Goal: Task Accomplishment & Management: Complete application form

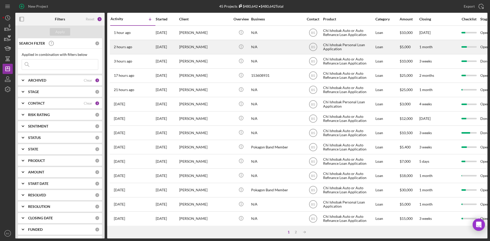
click at [187, 45] on div "[PERSON_NAME]" at bounding box center [204, 47] width 51 height 14
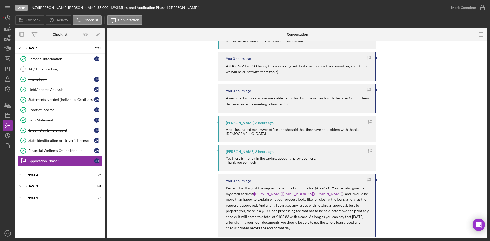
scroll to position [128, 0]
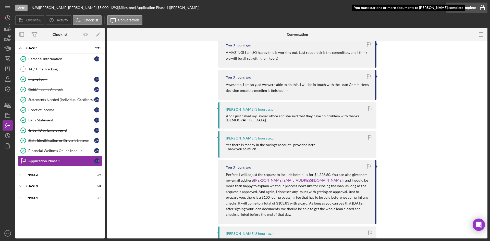
click at [456, 8] on div "Mark Complete" at bounding box center [463, 8] width 25 height 10
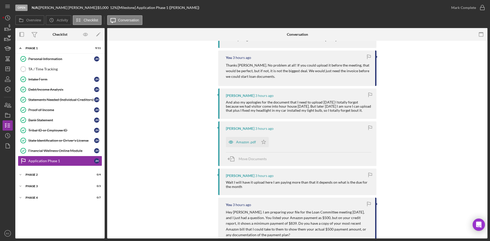
scroll to position [459, 0]
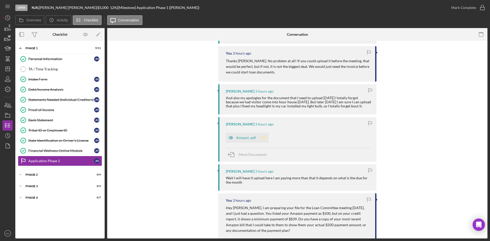
click at [261, 135] on polygon "button" at bounding box center [263, 137] width 4 height 4
click at [465, 5] on div "Mark Complete" at bounding box center [463, 8] width 25 height 10
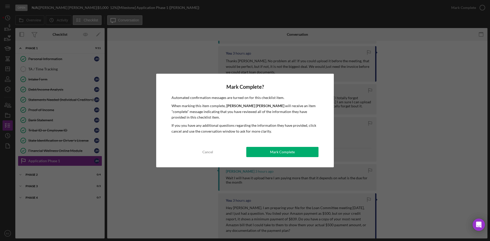
click at [315, 152] on button "Mark Complete" at bounding box center [282, 152] width 72 height 10
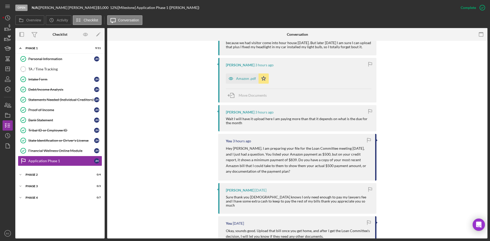
scroll to position [675, 0]
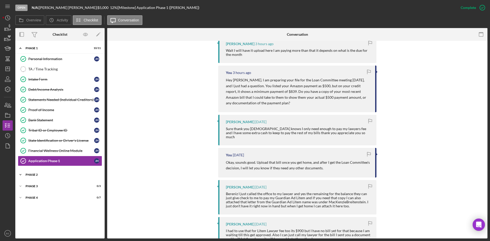
click at [59, 180] on div "Icon/Expander Phase 2 0 / 4" at bounding box center [59, 175] width 89 height 10
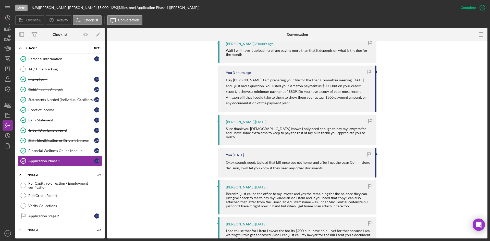
click at [63, 218] on div "Application Stage 2" at bounding box center [61, 216] width 66 height 4
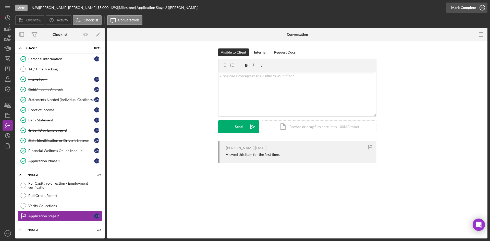
click at [464, 9] on div "Mark Complete" at bounding box center [463, 8] width 25 height 10
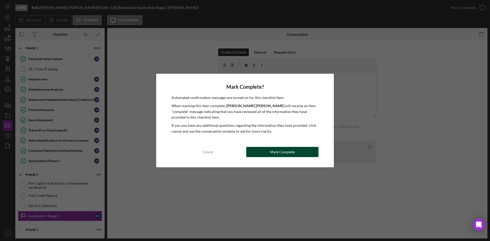
click at [265, 150] on button "Mark Complete" at bounding box center [282, 152] width 72 height 10
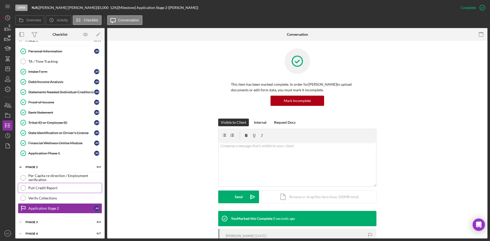
scroll to position [11, 0]
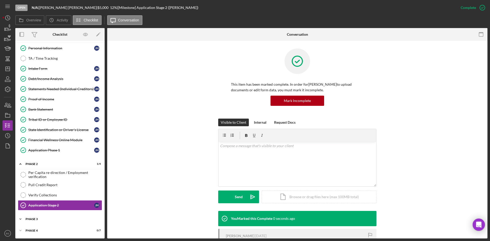
click at [61, 219] on div "Phase 3" at bounding box center [62, 219] width 73 height 3
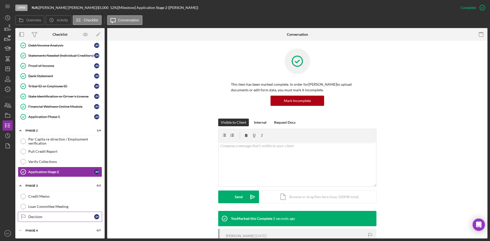
click at [62, 216] on div "Decision" at bounding box center [61, 217] width 66 height 4
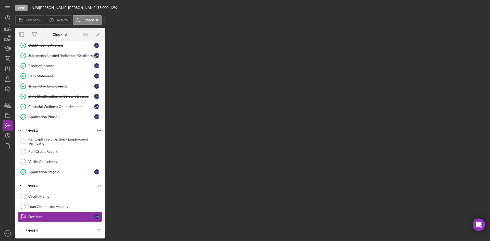
scroll to position [44, 0]
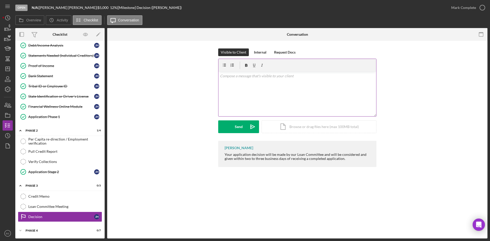
click at [244, 102] on div "v Color teal Color pink Remove color Add row above Add row below Add column bef…" at bounding box center [297, 94] width 158 height 45
paste div
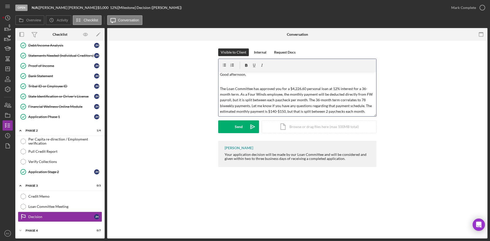
scroll to position [0, 0]
click at [244, 76] on p "Good afternoon," at bounding box center [297, 76] width 155 height 6
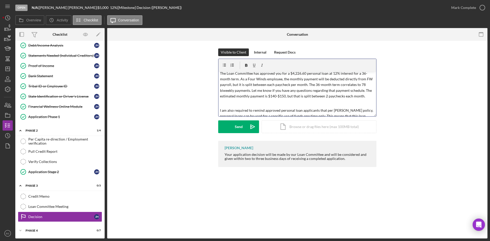
scroll to position [26, 0]
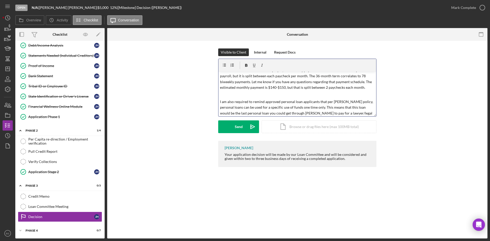
click at [302, 87] on p "The Loan Committee has approved you for a $4,226.60 personal loan at 12% intere…" at bounding box center [297, 76] width 155 height 29
click at [332, 87] on p "The Loan Committee has approved you for a $4,226.60 personal loan at 12% intere…" at bounding box center [297, 76] width 155 height 29
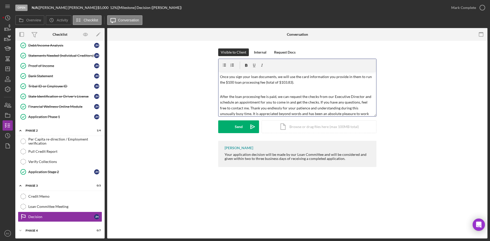
scroll to position [104, 0]
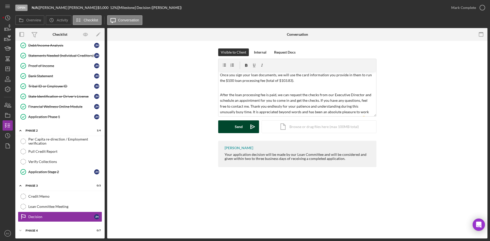
click at [232, 126] on button "Send Icon/icon-invite-send" at bounding box center [238, 126] width 41 height 13
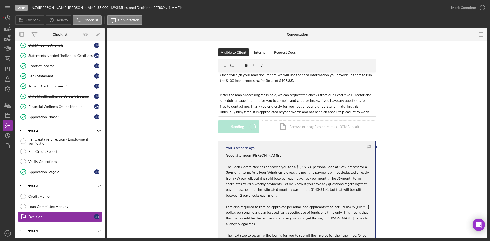
scroll to position [0, 0]
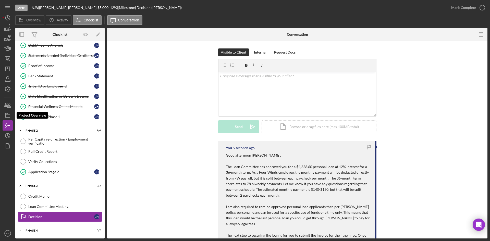
click at [12, 115] on icon "button" at bounding box center [7, 115] width 13 height 13
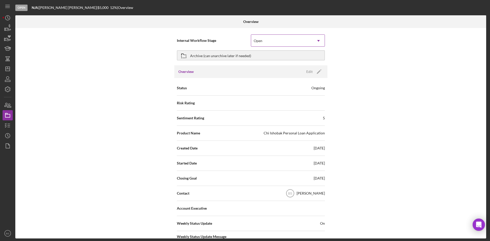
click at [255, 42] on div "Open" at bounding box center [258, 41] width 9 height 4
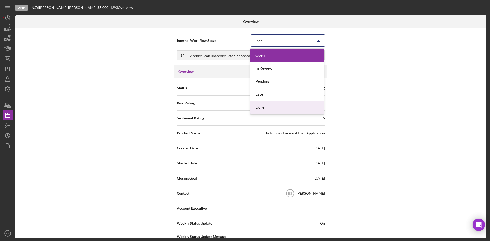
click at [258, 111] on div "Done" at bounding box center [286, 107] width 73 height 13
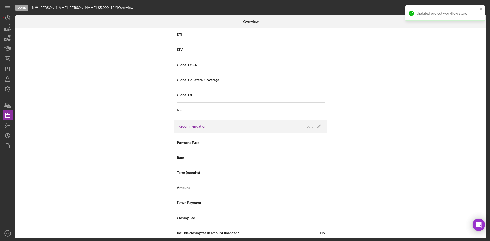
scroll to position [548, 0]
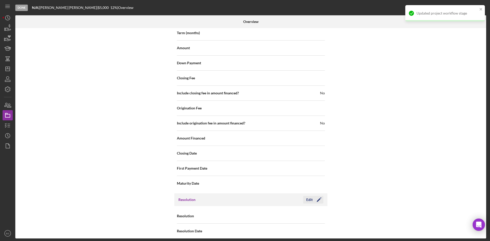
click at [320, 197] on icon "Icon/Edit" at bounding box center [318, 199] width 13 height 13
click at [287, 211] on div "Select..." at bounding box center [281, 216] width 61 height 12
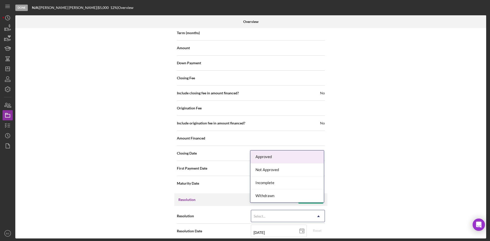
click at [275, 159] on div "Approved" at bounding box center [286, 156] width 73 height 13
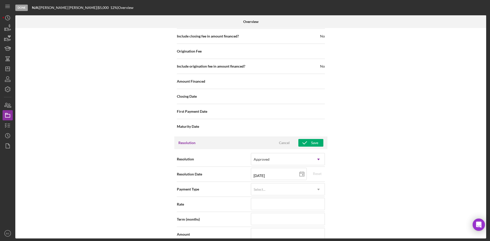
scroll to position [701, 0]
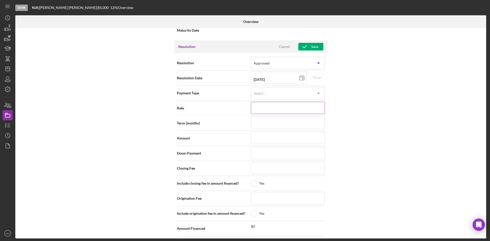
click at [270, 105] on input at bounding box center [288, 108] width 74 height 12
type input "1%"
type input "12%"
type input "12.000%"
click at [262, 134] on input at bounding box center [288, 138] width 74 height 12
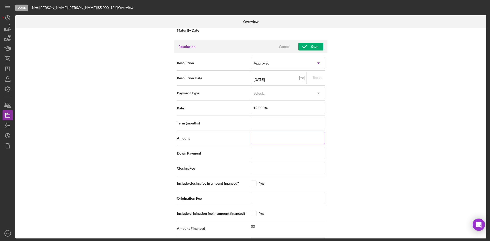
type input "$5"
type input "$50"
type input "$5"
type input "$4"
type input "$42"
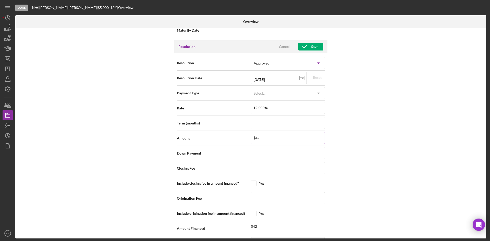
type input "$426"
type input "$4,266"
click at [306, 43] on icon "button" at bounding box center [304, 46] width 13 height 13
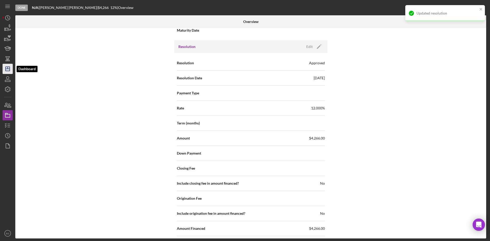
click at [9, 70] on icon "Icon/Dashboard" at bounding box center [7, 68] width 13 height 13
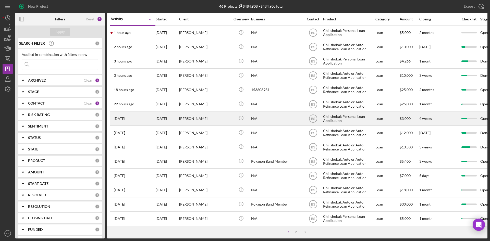
click at [198, 118] on div "[PERSON_NAME]" at bounding box center [204, 119] width 51 height 14
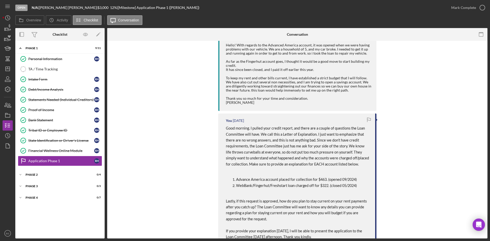
scroll to position [179, 0]
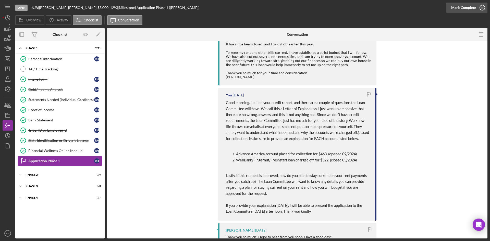
click at [471, 8] on div "Mark Complete" at bounding box center [463, 8] width 25 height 10
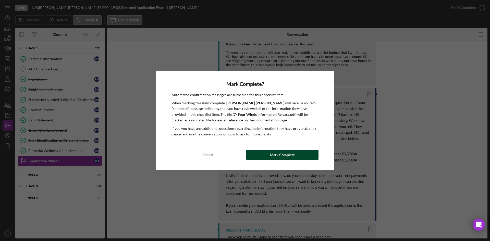
click at [295, 152] on button "Mark Complete" at bounding box center [282, 155] width 72 height 10
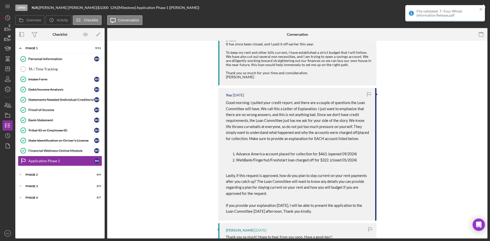
scroll to position [267, 0]
click at [69, 172] on div "Icon/Expander Phase 2 0 / 4" at bounding box center [59, 175] width 89 height 10
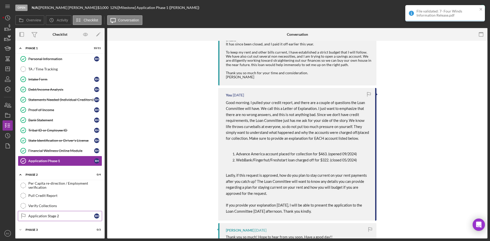
click at [69, 217] on div "Application Stage 2" at bounding box center [61, 216] width 66 height 4
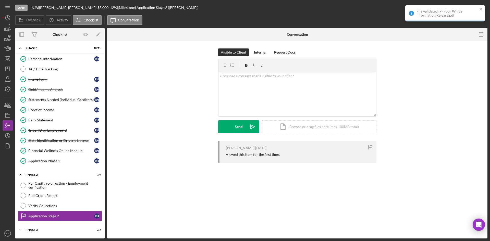
click at [464, 10] on div "File validated: 7- Four Winds Information Release.pdf" at bounding box center [446, 13] width 61 height 8
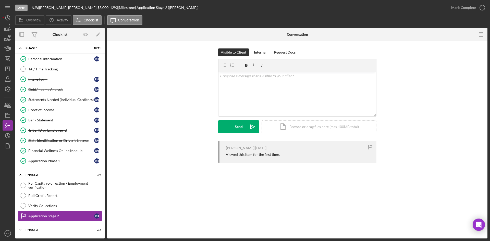
click at [462, 7] on div "File validated: 7- Four Winds Information Release.pdf" at bounding box center [445, 15] width 82 height 22
click at [457, 10] on div "Mark Complete" at bounding box center [463, 8] width 25 height 10
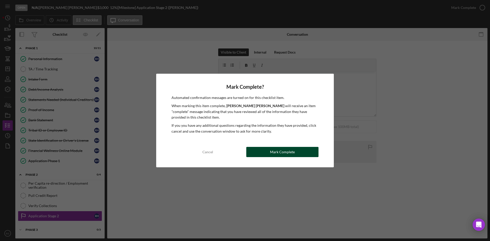
click at [255, 150] on button "Mark Complete" at bounding box center [282, 152] width 72 height 10
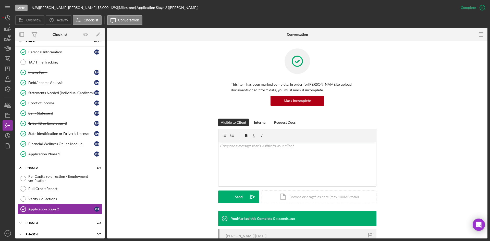
scroll to position [11, 0]
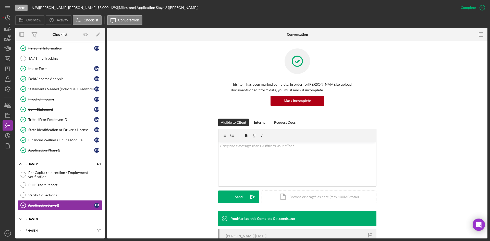
click at [57, 219] on div "Phase 3" at bounding box center [62, 219] width 73 height 3
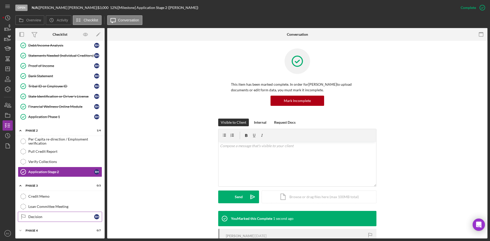
click at [58, 218] on div "Decision" at bounding box center [61, 217] width 66 height 4
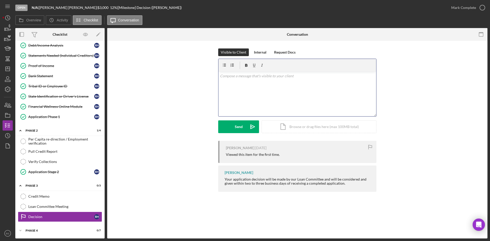
click at [262, 110] on div "v Color teal Color pink Remove color Add row above Add row below Add column bef…" at bounding box center [297, 94] width 158 height 45
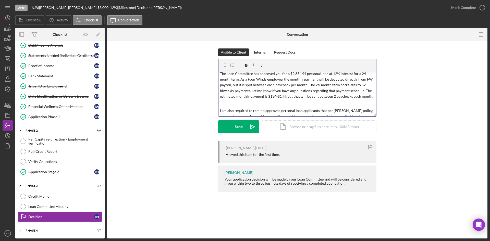
scroll to position [26, 0]
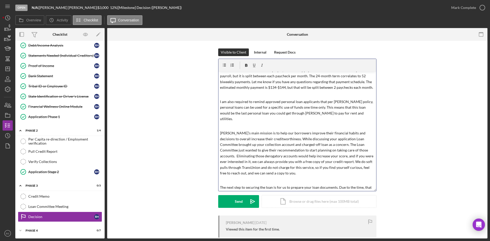
drag, startPoint x: 374, startPoint y: 115, endPoint x: 377, endPoint y: 190, distance: 75.6
click at [377, 190] on div "Visible to Client Internal Request Docs v Color teal Color pink Remove color Ad…" at bounding box center [297, 131] width 365 height 167
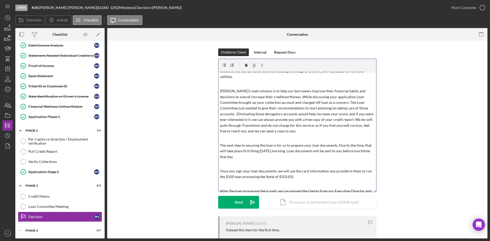
scroll to position [77, 0]
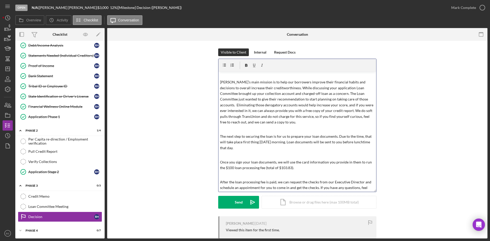
click at [313, 89] on p "[PERSON_NAME]’s main mission is to help our borrowers improve their financial h…" at bounding box center [297, 102] width 155 height 46
click at [325, 97] on p "[PERSON_NAME]’s main mission is to help our borrowers improve their financial h…" at bounding box center [297, 102] width 155 height 46
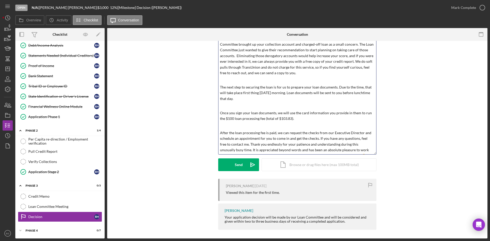
scroll to position [39, 0]
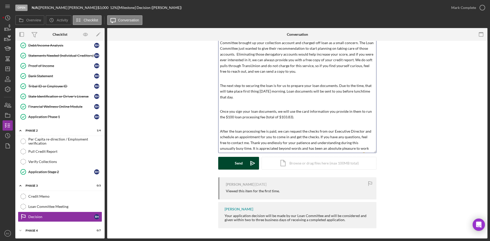
click at [250, 164] on icon "Icon/icon-invite-send" at bounding box center [252, 163] width 13 height 13
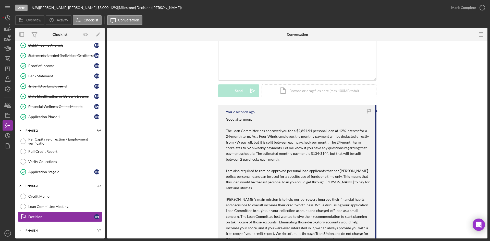
scroll to position [90, 0]
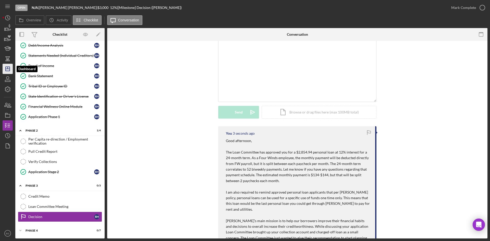
click at [9, 72] on icon "Icon/Dashboard" at bounding box center [7, 68] width 13 height 13
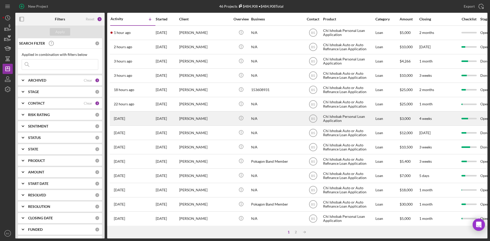
click at [189, 118] on div "[PERSON_NAME]" at bounding box center [204, 119] width 51 height 14
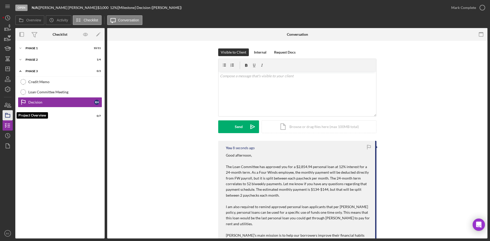
click at [9, 117] on icon "button" at bounding box center [7, 115] width 13 height 13
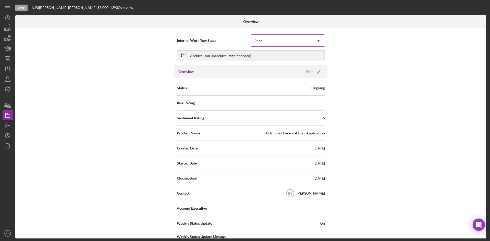
click at [276, 40] on div "Open" at bounding box center [281, 41] width 61 height 12
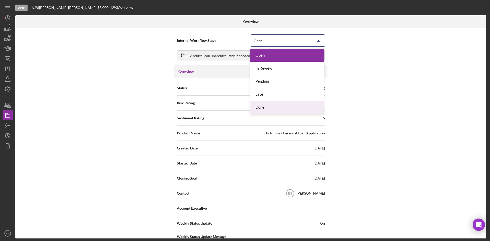
click at [266, 107] on div "Done" at bounding box center [286, 107] width 73 height 13
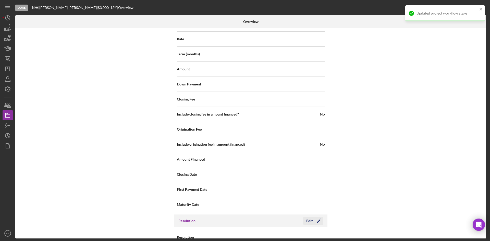
scroll to position [548, 0]
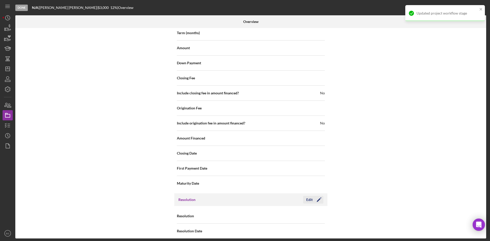
click at [309, 196] on div "Edit" at bounding box center [309, 200] width 6 height 8
click at [300, 212] on div "Select..." at bounding box center [281, 216] width 61 height 12
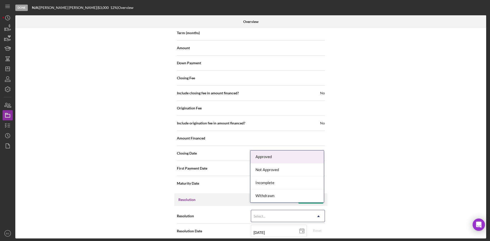
click at [282, 159] on div "Approved" at bounding box center [286, 156] width 73 height 13
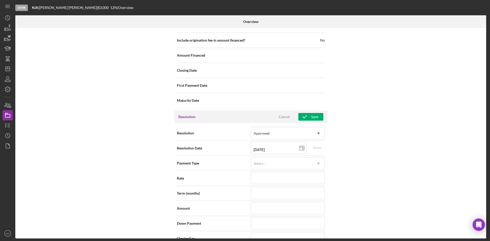
scroll to position [701, 0]
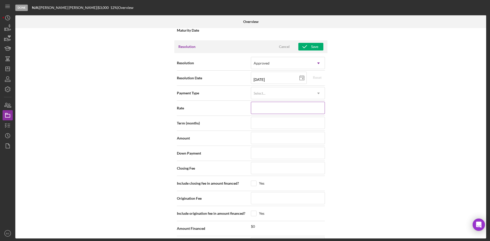
click at [278, 105] on input at bounding box center [288, 108] width 74 height 12
type input "12.000%"
click at [267, 133] on input at bounding box center [288, 138] width 74 height 12
type input "$2"
type input "$28"
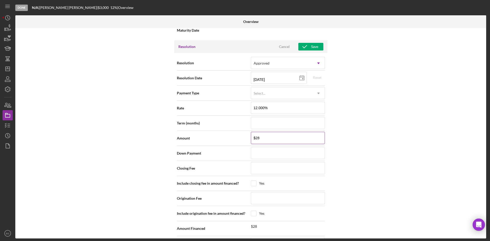
type input "$285"
type input "$2,854"
click at [304, 45] on polyline "button" at bounding box center [305, 46] width 4 height 3
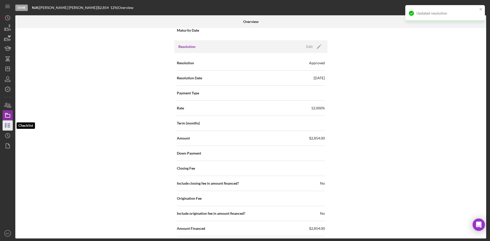
click at [4, 130] on icon "button" at bounding box center [7, 125] width 13 height 13
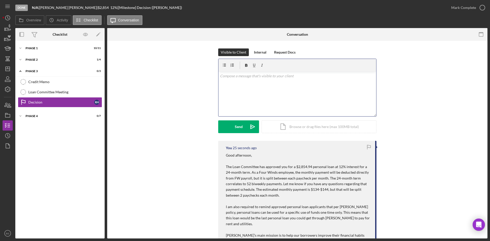
click at [236, 105] on div "v Color teal Color pink Remove color Add row above Add row below Add column bef…" at bounding box center [297, 94] width 158 height 45
drag, startPoint x: 295, startPoint y: 76, endPoint x: 199, endPoint y: 78, distance: 95.7
click at [199, 78] on div "Visible to Client Internal Request Docs v Color teal Color pink Remove color Ad…" at bounding box center [297, 94] width 365 height 92
copy p "I also want to add that the $2,854.94 includes ("
click at [54, 57] on div "Icon/Expander Phase 2 1 / 4" at bounding box center [59, 60] width 89 height 10
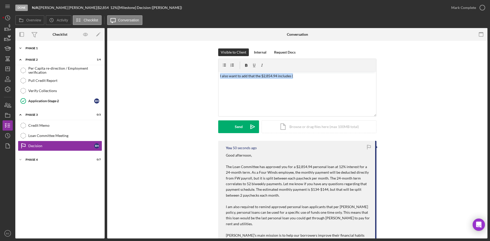
click at [54, 50] on div "Icon/Expander Phase 1 10 / 11" at bounding box center [59, 48] width 89 height 10
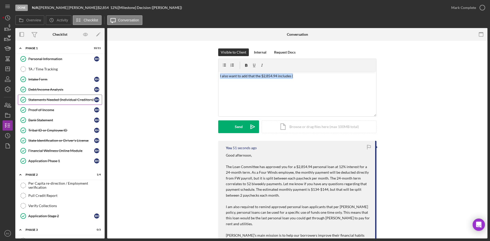
click at [52, 101] on div "Statements Needed (Individual Creditors)" at bounding box center [61, 100] width 66 height 4
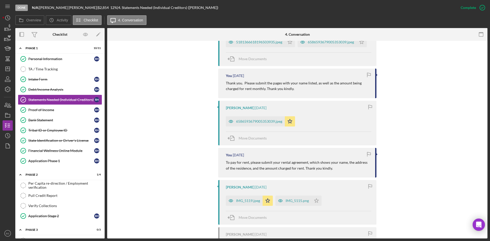
scroll to position [398, 0]
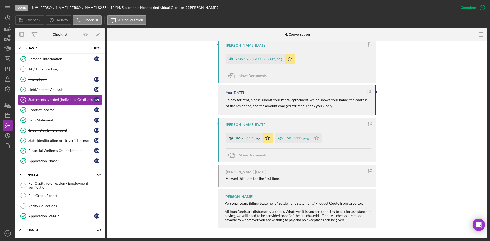
click at [251, 137] on div "IMG_5119.jpeg" at bounding box center [248, 138] width 24 height 4
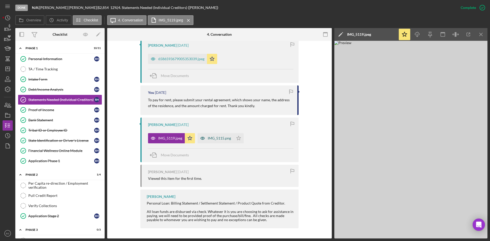
click at [205, 140] on icon "button" at bounding box center [202, 138] width 10 height 10
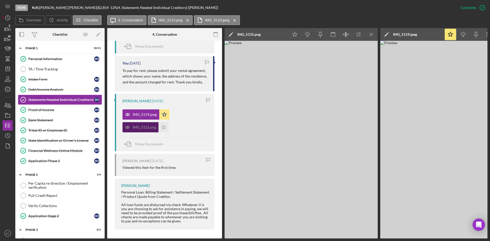
scroll to position [496, 0]
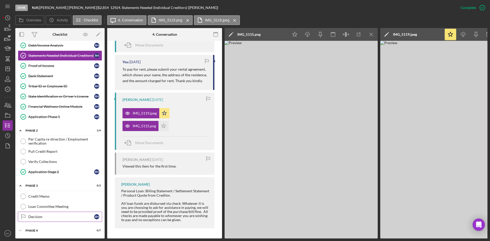
click at [61, 215] on div "Decision" at bounding box center [61, 217] width 66 height 4
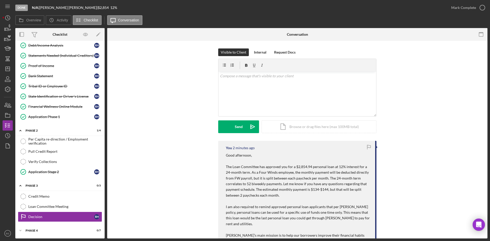
scroll to position [44, 0]
click at [262, 103] on div "v Color teal Color pink Remove color Add row above Add row below Add column bef…" at bounding box center [297, 94] width 158 height 45
click at [292, 77] on p "I also want to add that the $2,854.94 includes (June- September rent + $454.94 …" at bounding box center [297, 76] width 155 height 6
click at [354, 76] on p "I also want to add that the $2,854.94 includes June- September rent + $454.94 u…" at bounding box center [297, 76] width 155 height 6
click at [327, 77] on p "I also want to add that the $2,854.94 includes June- September rent + $454.94 u…" at bounding box center [297, 76] width 155 height 6
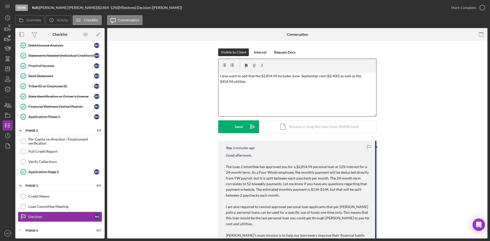
click at [313, 80] on p "I also want to add that the $2,854.94 includes June- September rent ($2,400) as…" at bounding box center [297, 78] width 155 height 11
click at [351, 84] on p "I also want to add that the $2,854.94 includes June- September rent ($2,400) as…" at bounding box center [297, 81] width 155 height 17
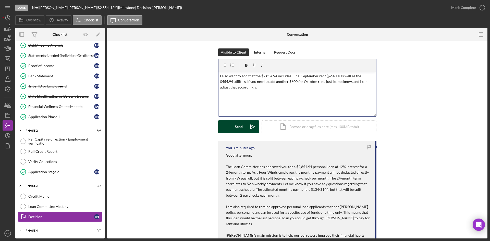
click at [251, 127] on icon "Icon/icon-invite-send" at bounding box center [252, 126] width 13 height 13
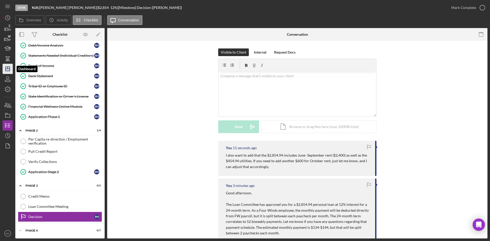
click at [4, 71] on icon "Icon/Dashboard" at bounding box center [7, 68] width 13 height 13
